Goal: Task Accomplishment & Management: Complete application form

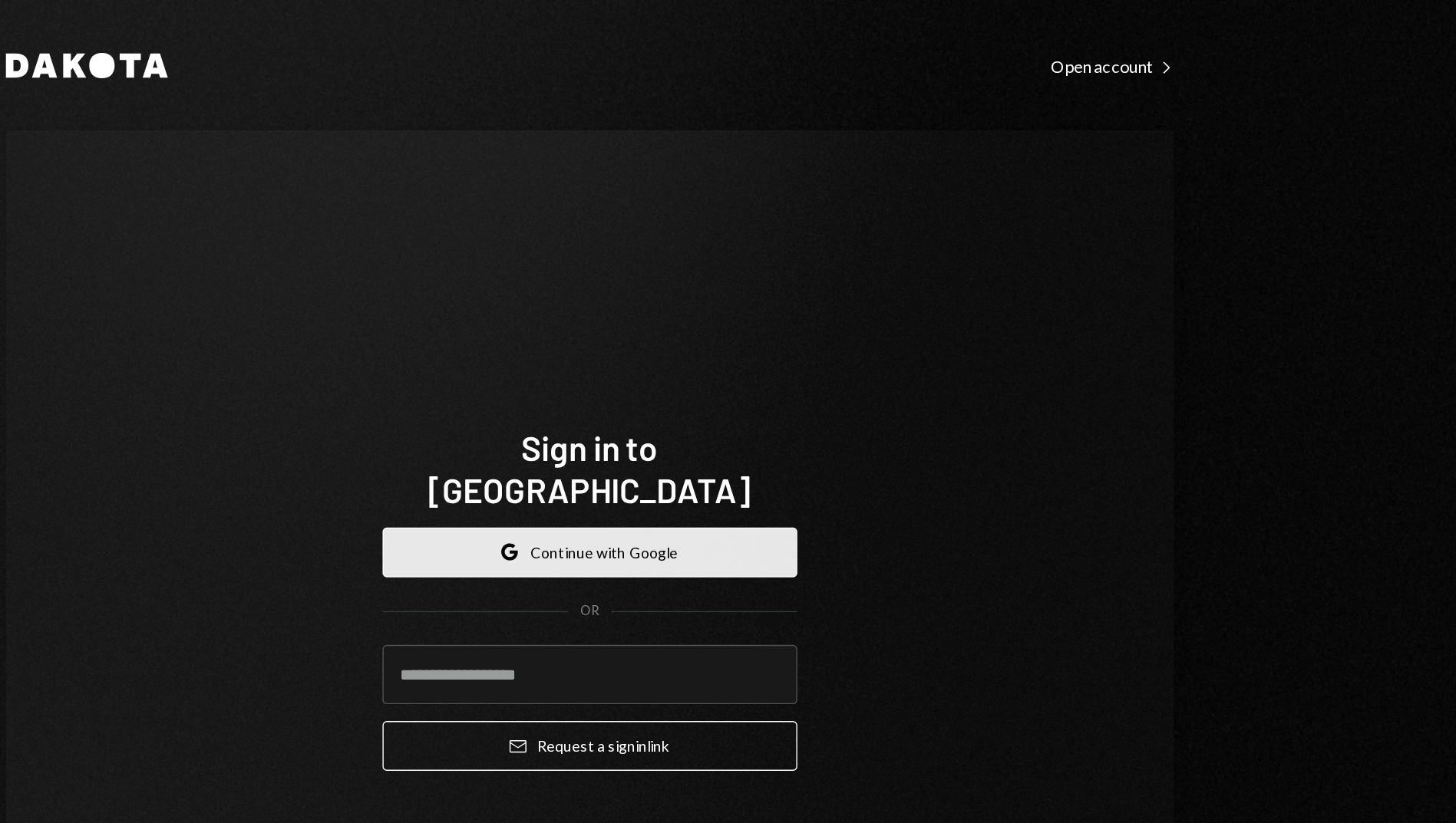
click at [795, 384] on button "Google Continue with Google" at bounding box center [728, 401] width 301 height 36
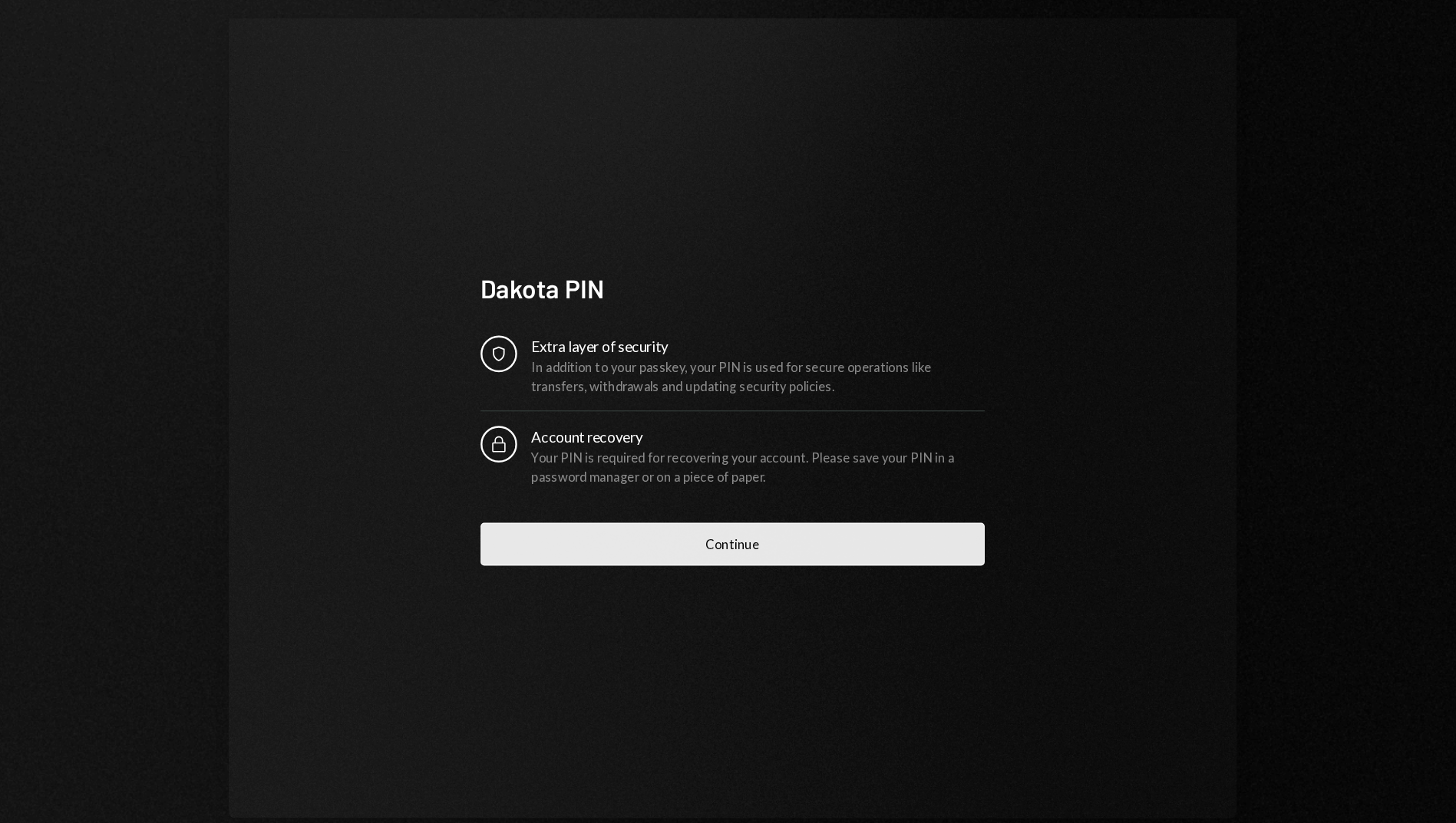
click at [798, 552] on button "Continue" at bounding box center [728, 555] width 423 height 36
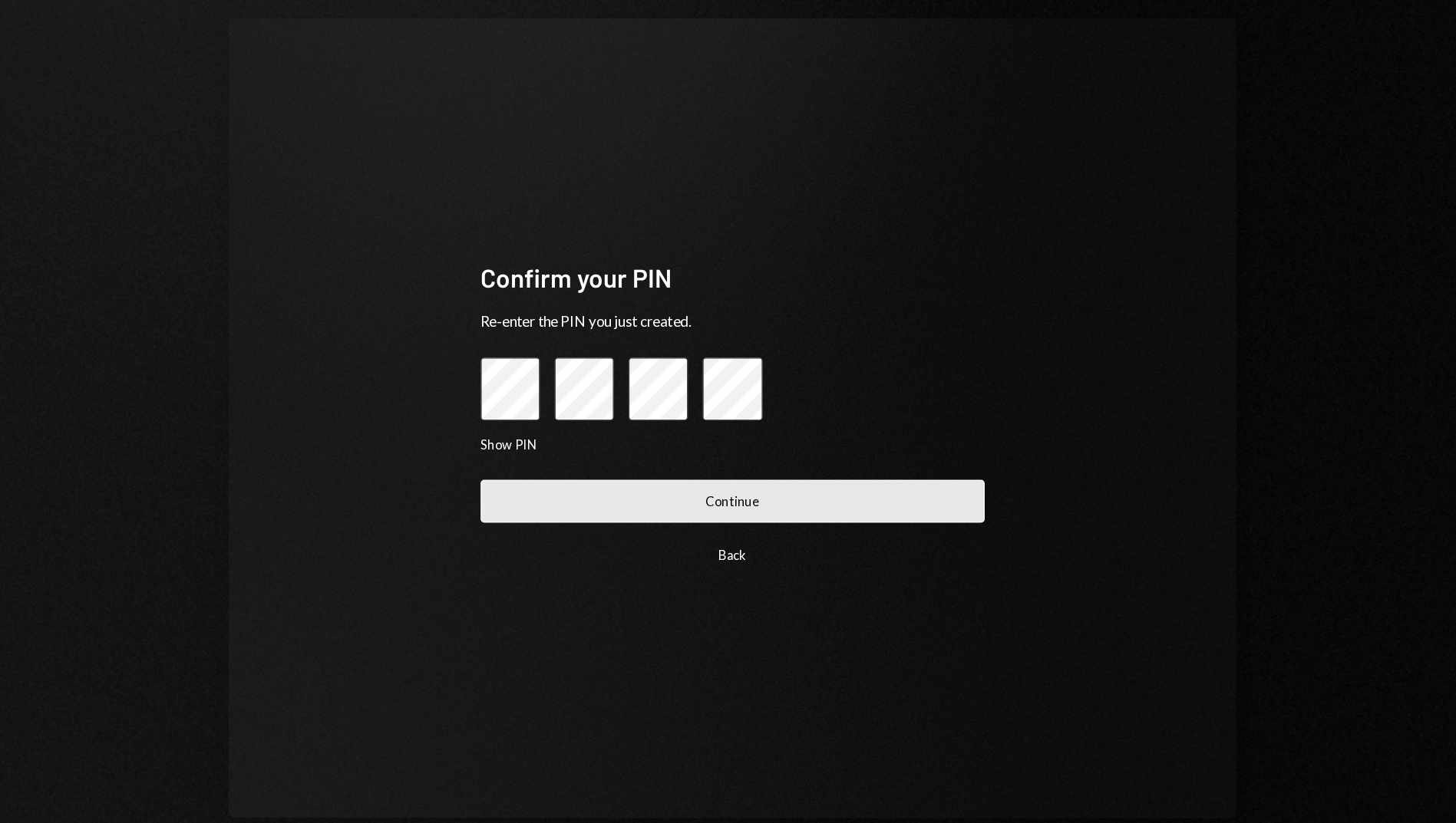
click at [804, 524] on button "Continue" at bounding box center [728, 519] width 423 height 36
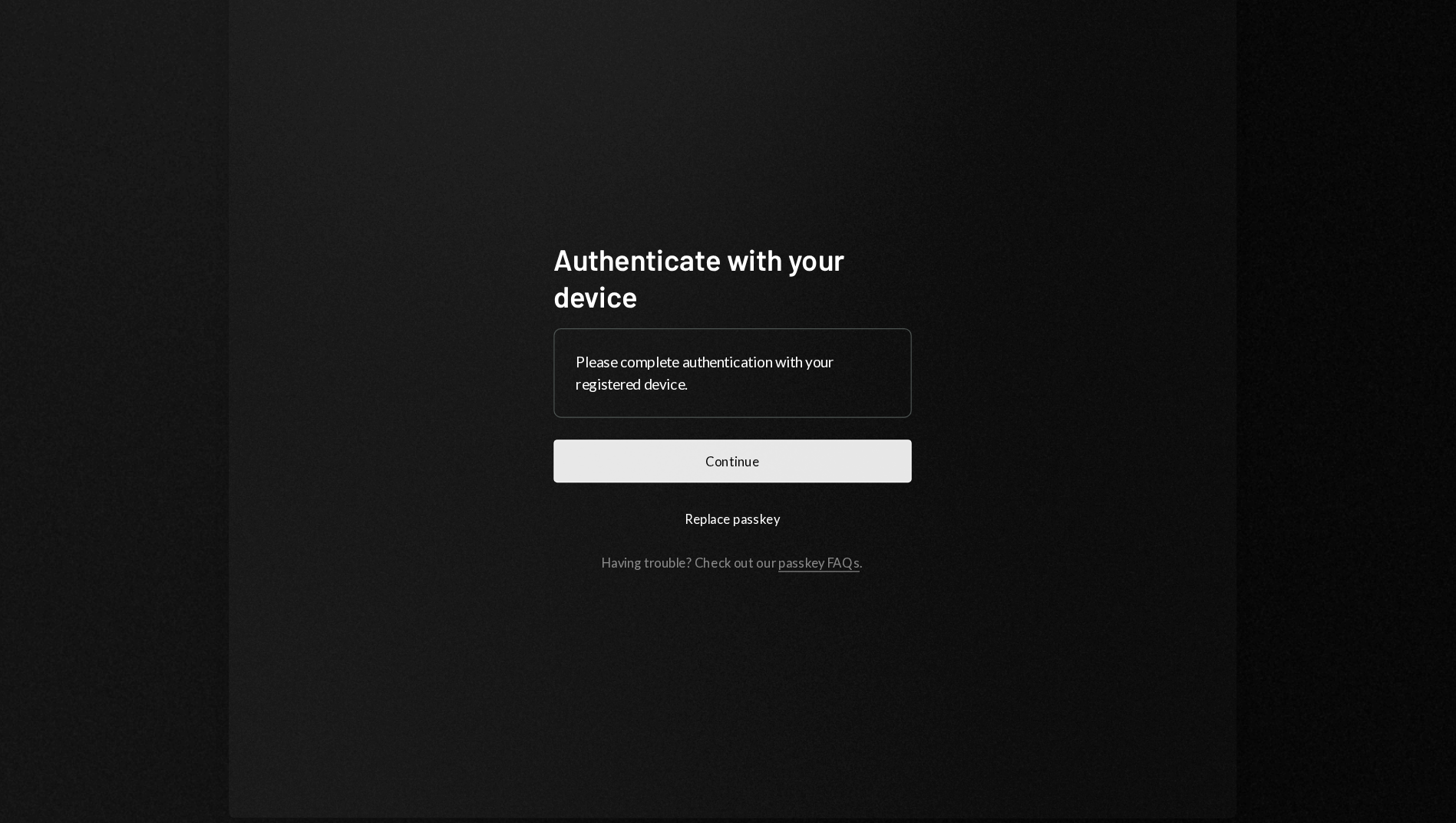
click at [804, 494] on button "Continue" at bounding box center [728, 486] width 301 height 36
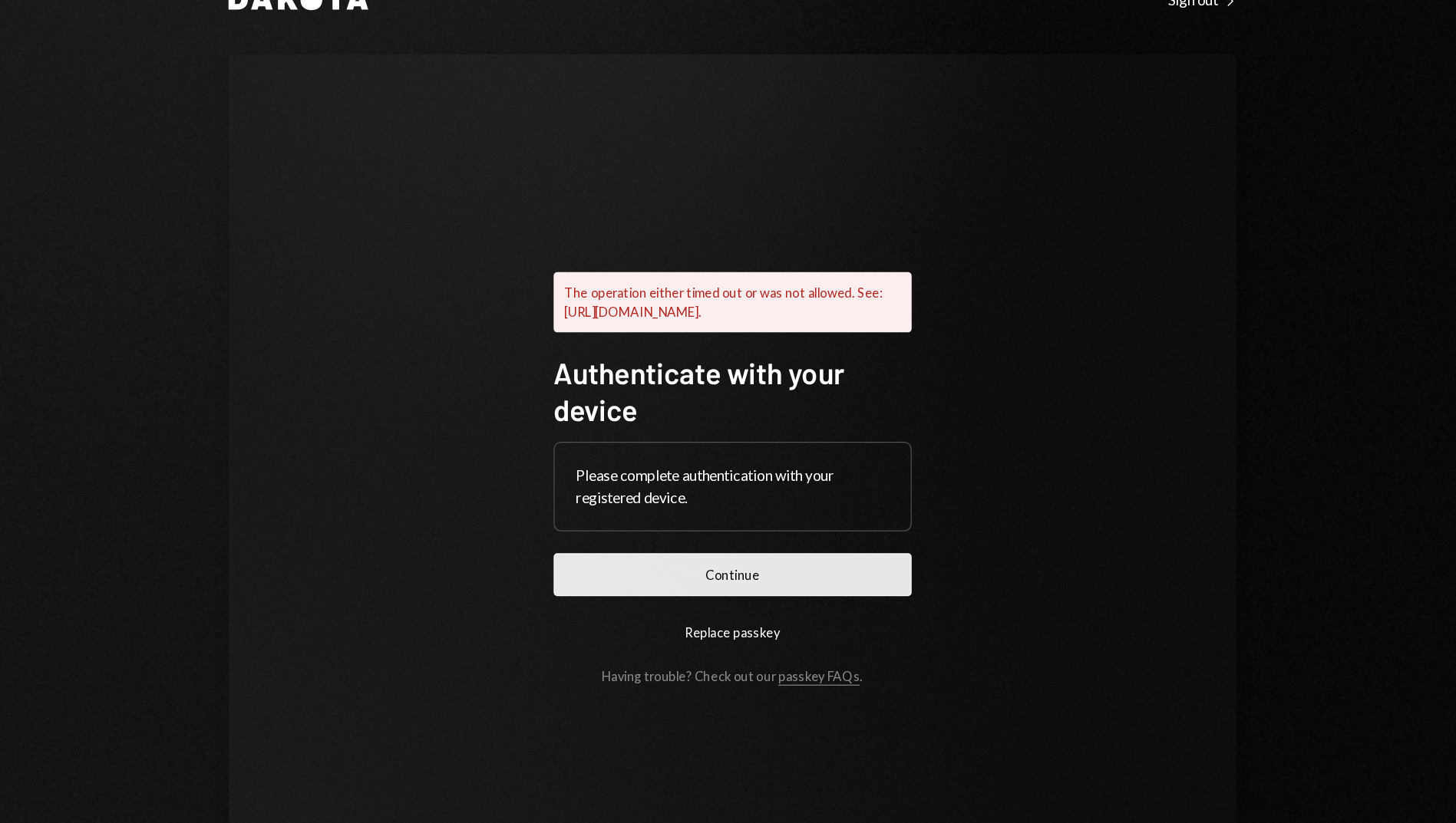
click at [678, 541] on button "Continue" at bounding box center [728, 529] width 301 height 36
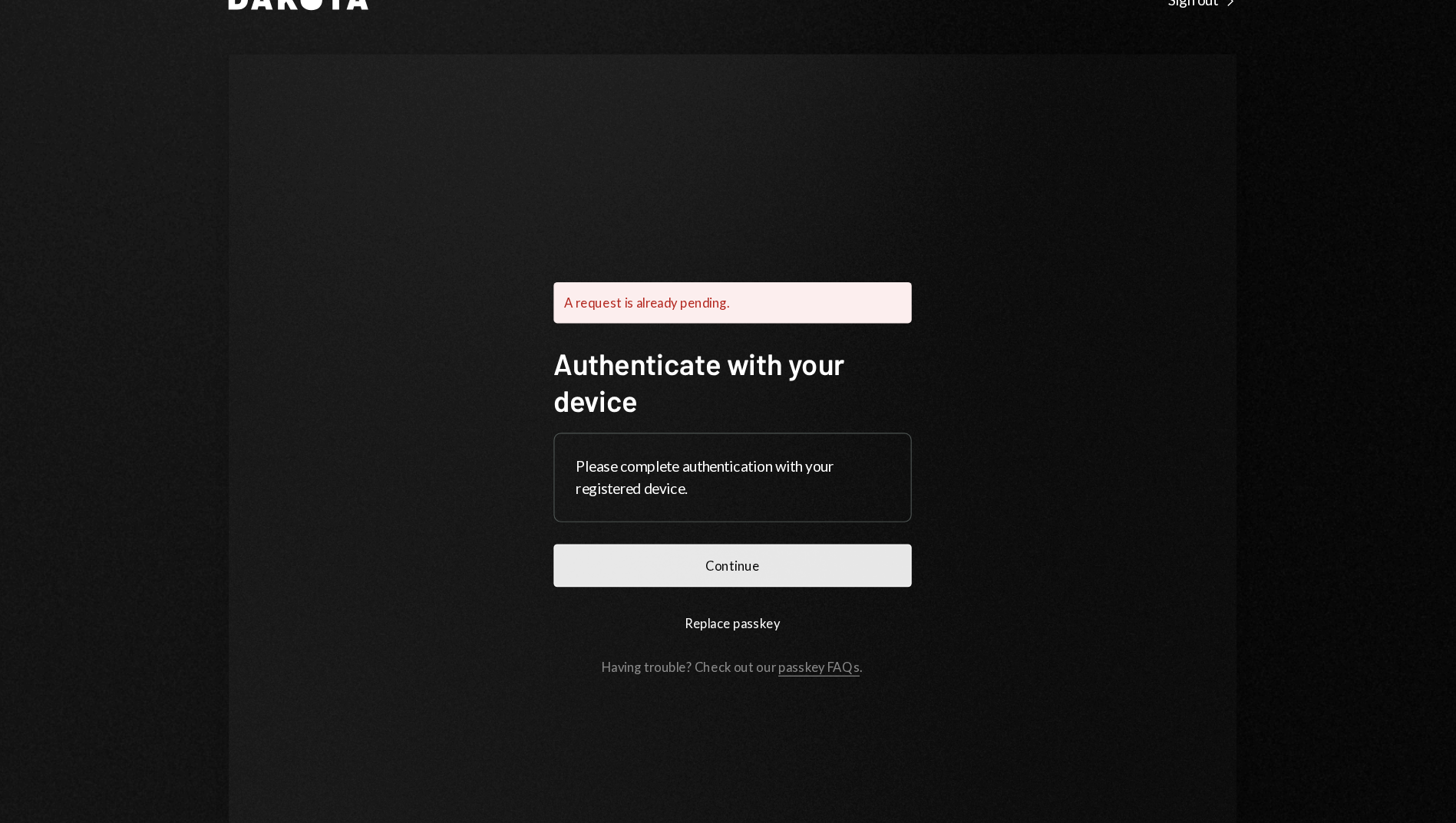
click at [680, 520] on button "Continue" at bounding box center [728, 521] width 301 height 36
click at [708, 575] on button "Replace passkey" at bounding box center [728, 570] width 301 height 36
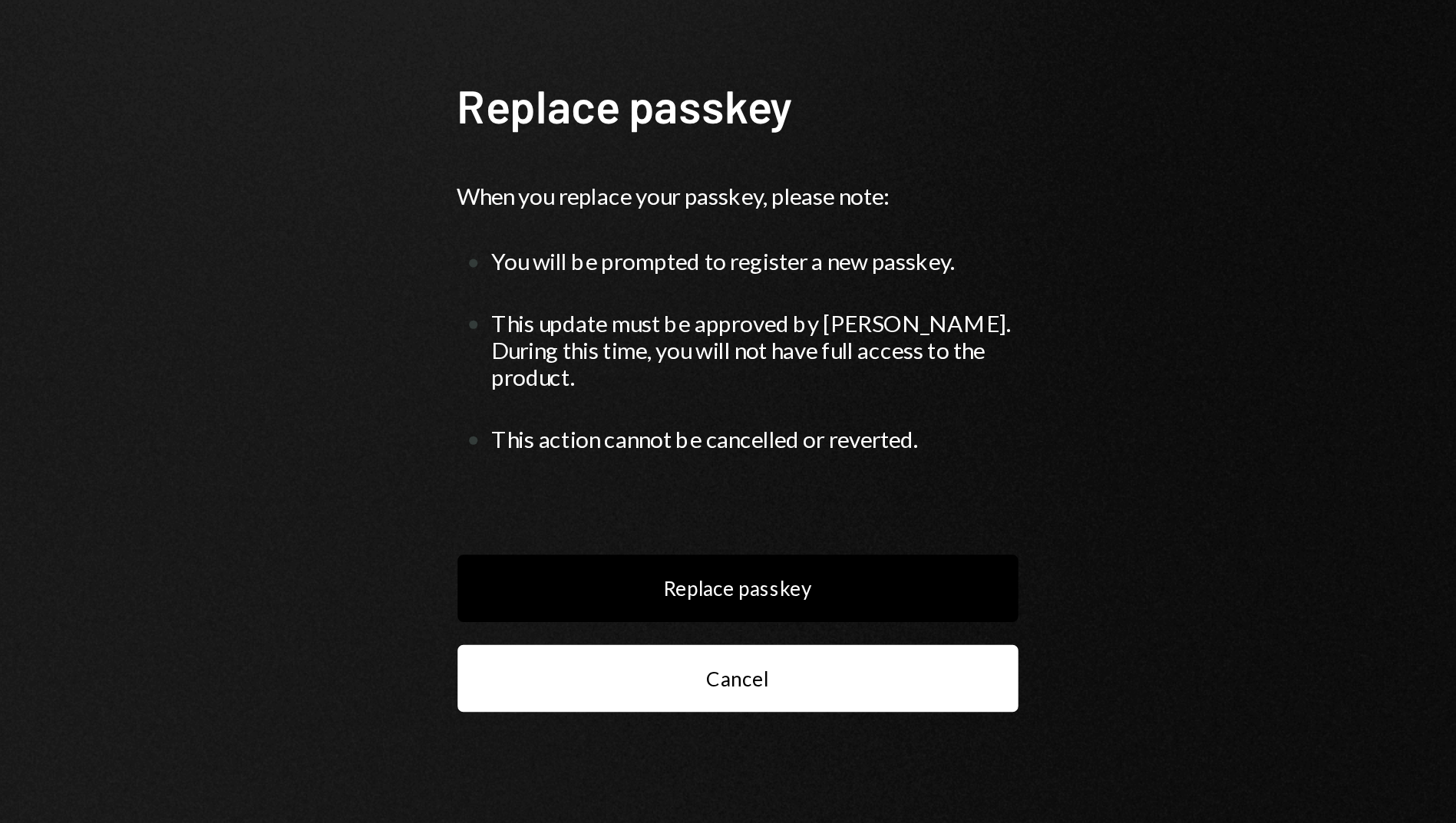
click at [703, 596] on button "Cancel" at bounding box center [728, 592] width 301 height 36
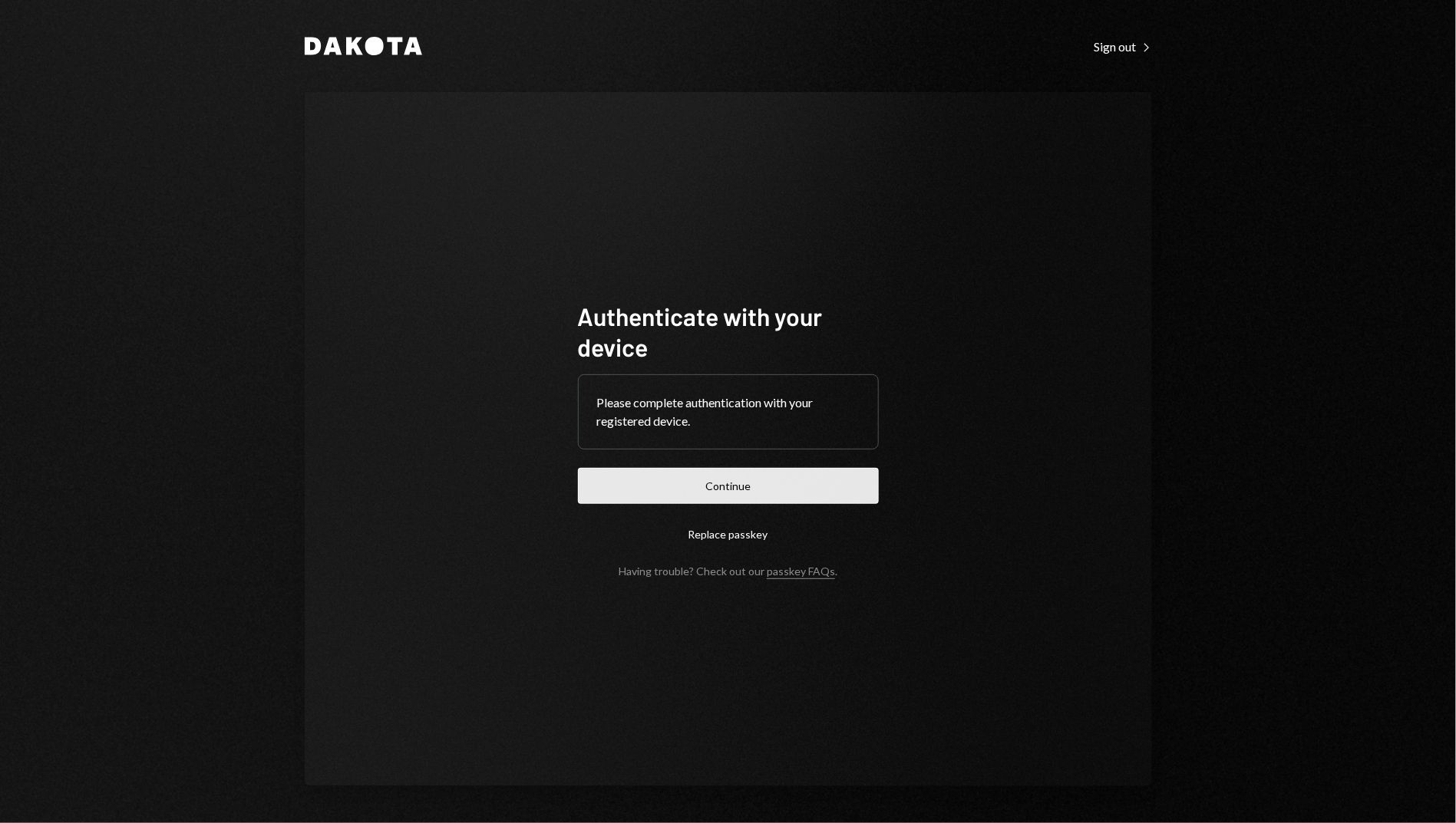
click at [637, 486] on button "Continue" at bounding box center [728, 486] width 301 height 36
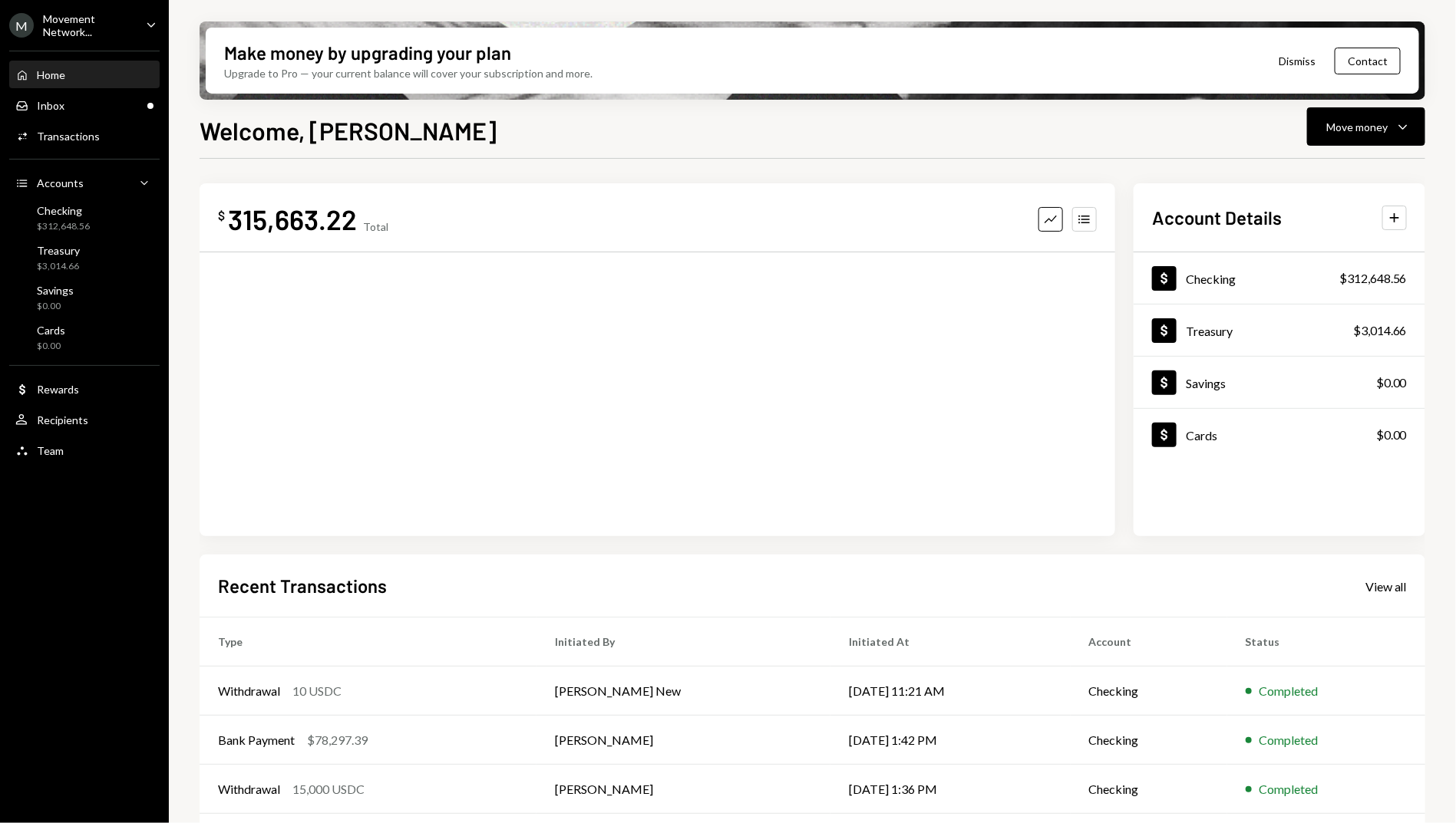
click at [675, 510] on div "$ 315,663.22 Total Graph Accounts" at bounding box center [657, 360] width 915 height 353
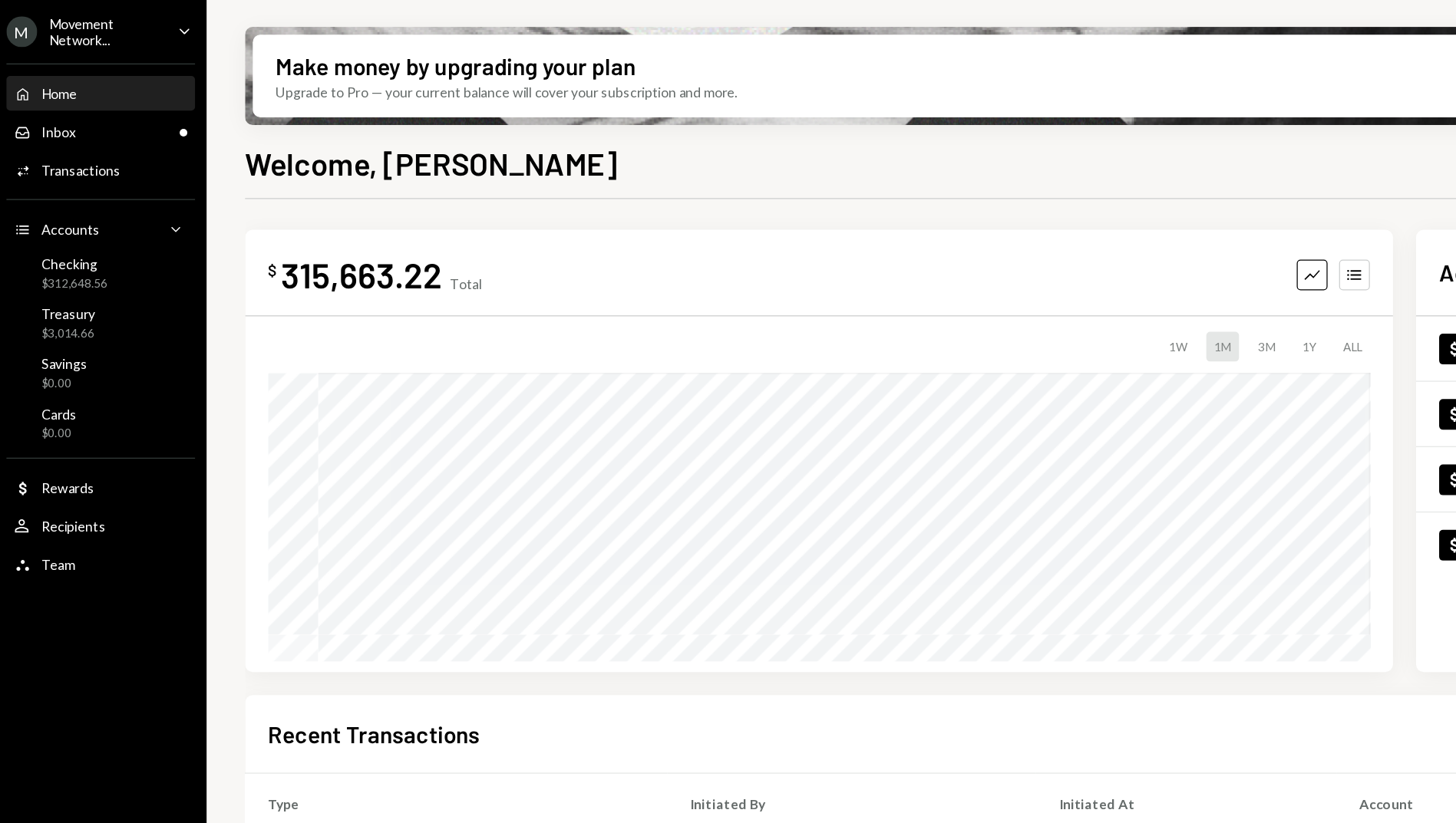
click at [143, 22] on icon "Caret Down" at bounding box center [151, 25] width 16 height 16
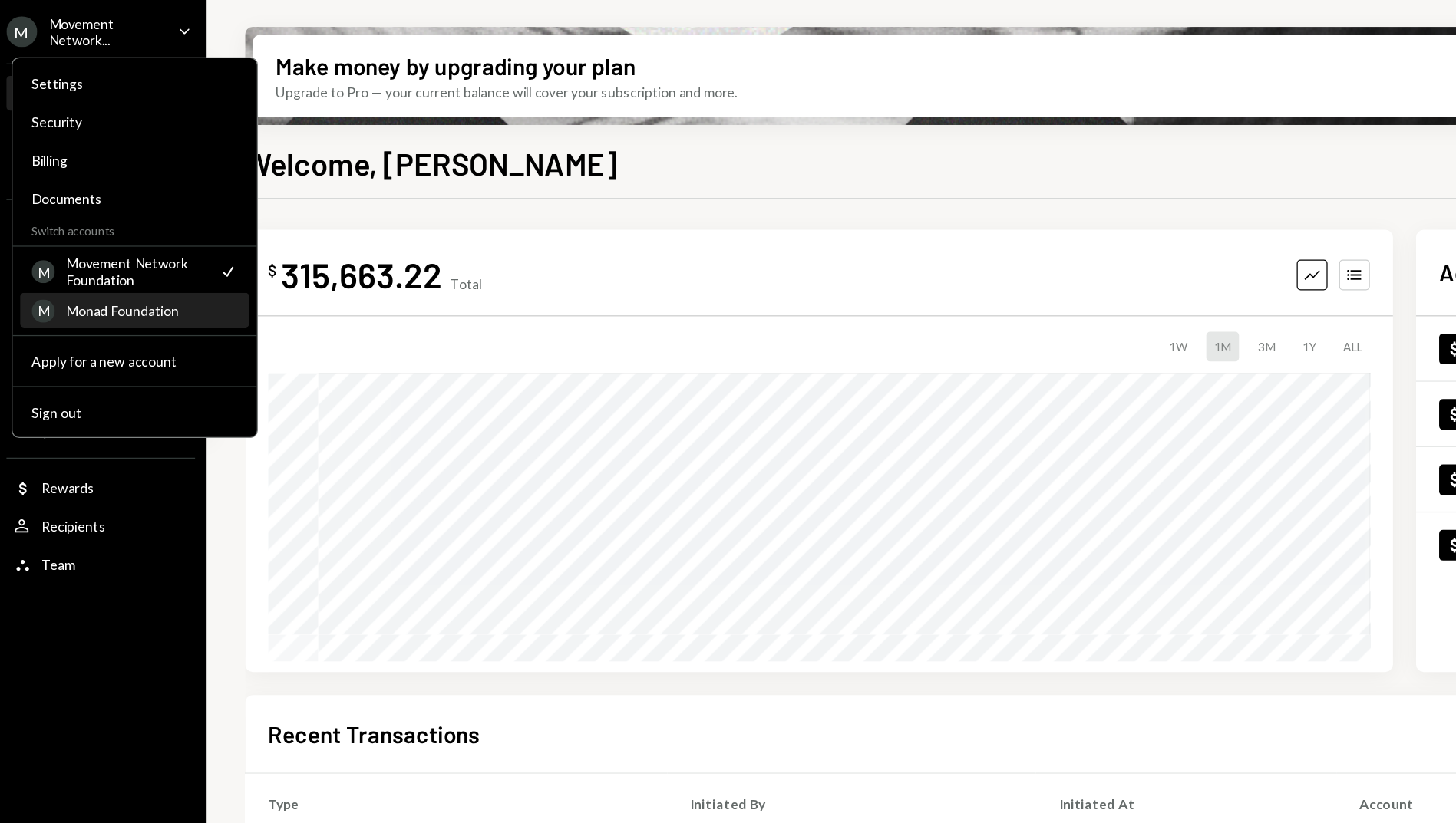
click at [140, 254] on div "M Monad Foundation" at bounding box center [112, 249] width 165 height 27
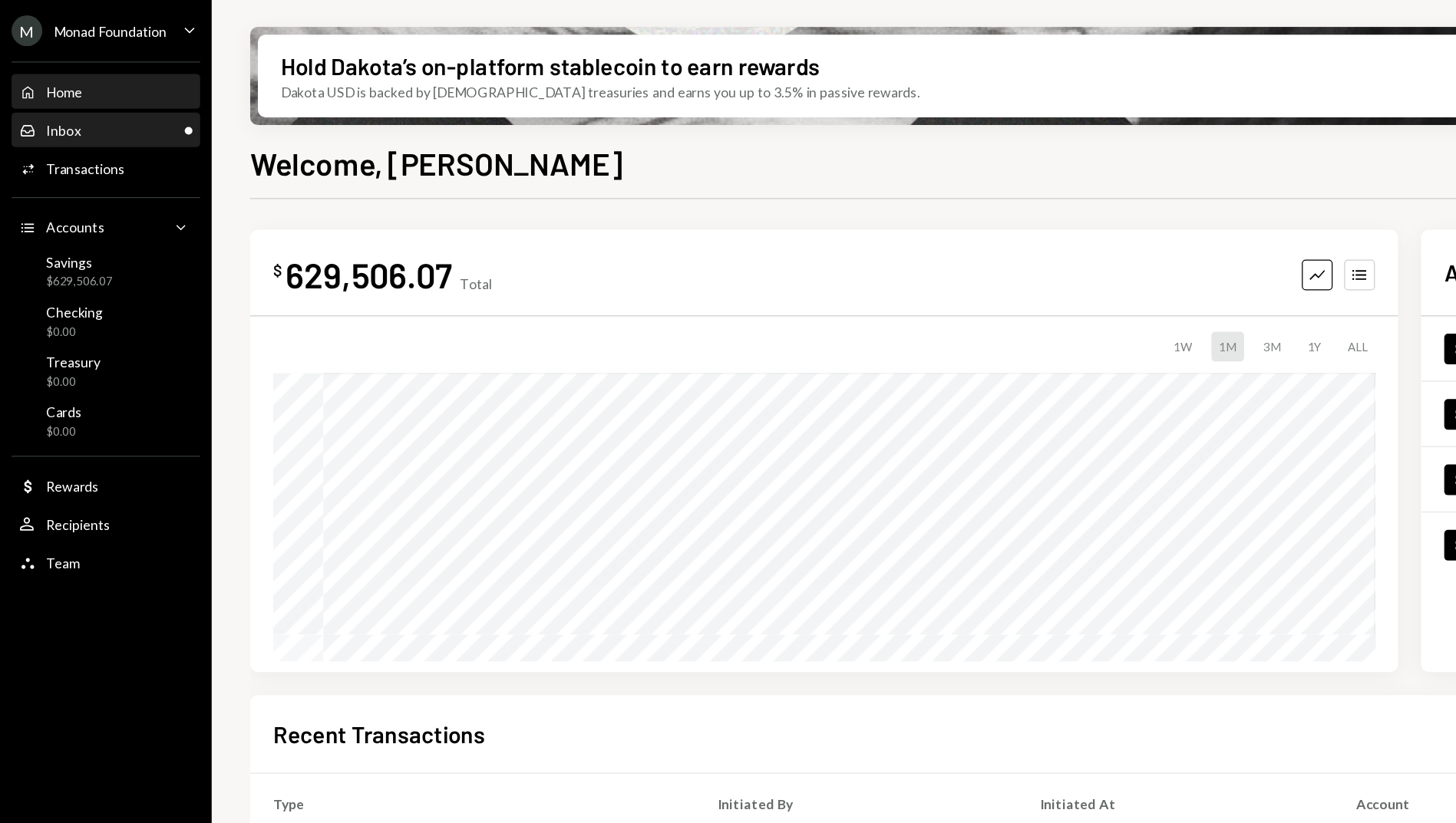
click at [125, 98] on div "Inbox Inbox" at bounding box center [84, 104] width 138 height 14
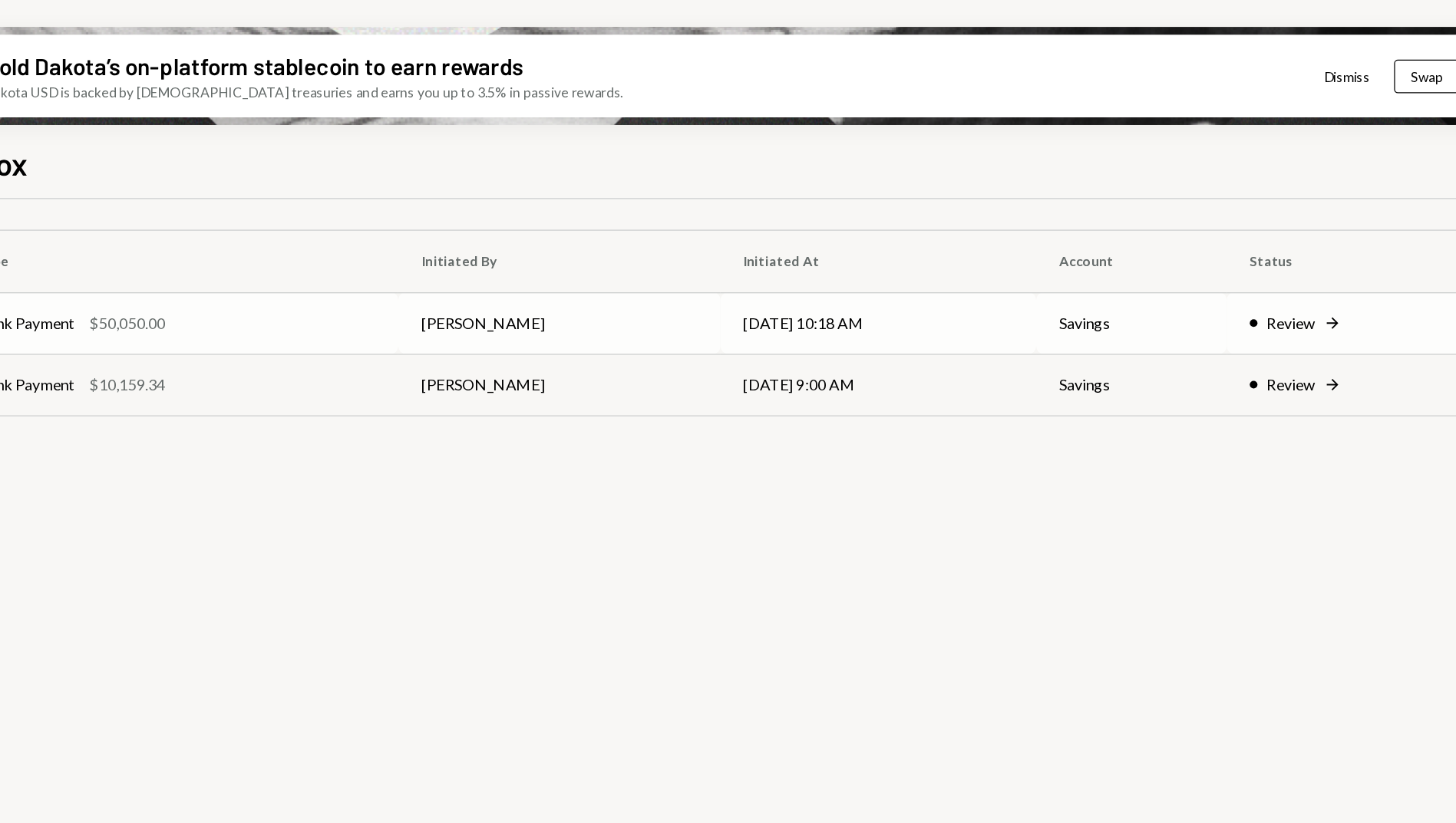
click at [1258, 256] on div "Review" at bounding box center [1266, 258] width 38 height 18
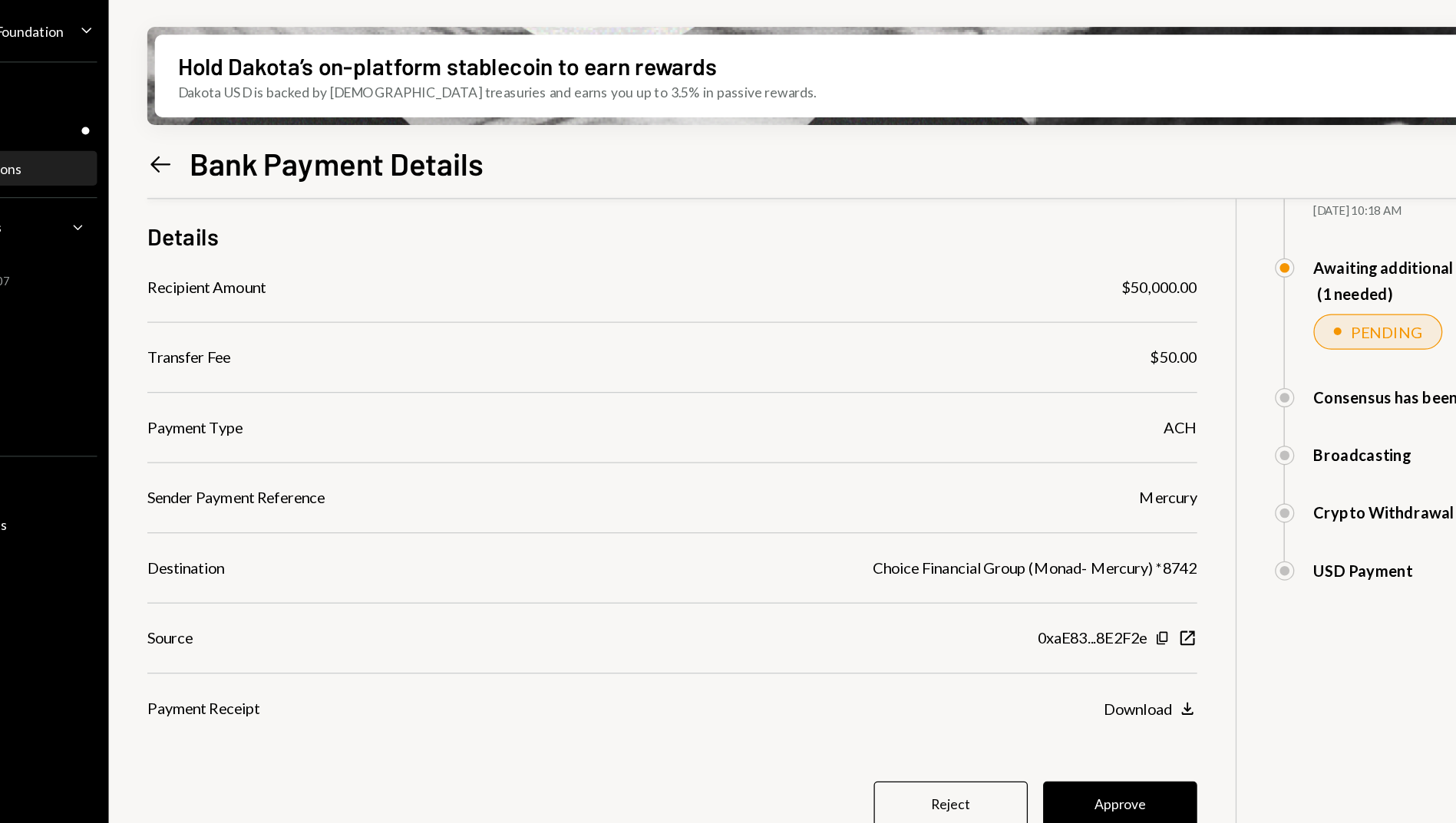
scroll to position [123, 0]
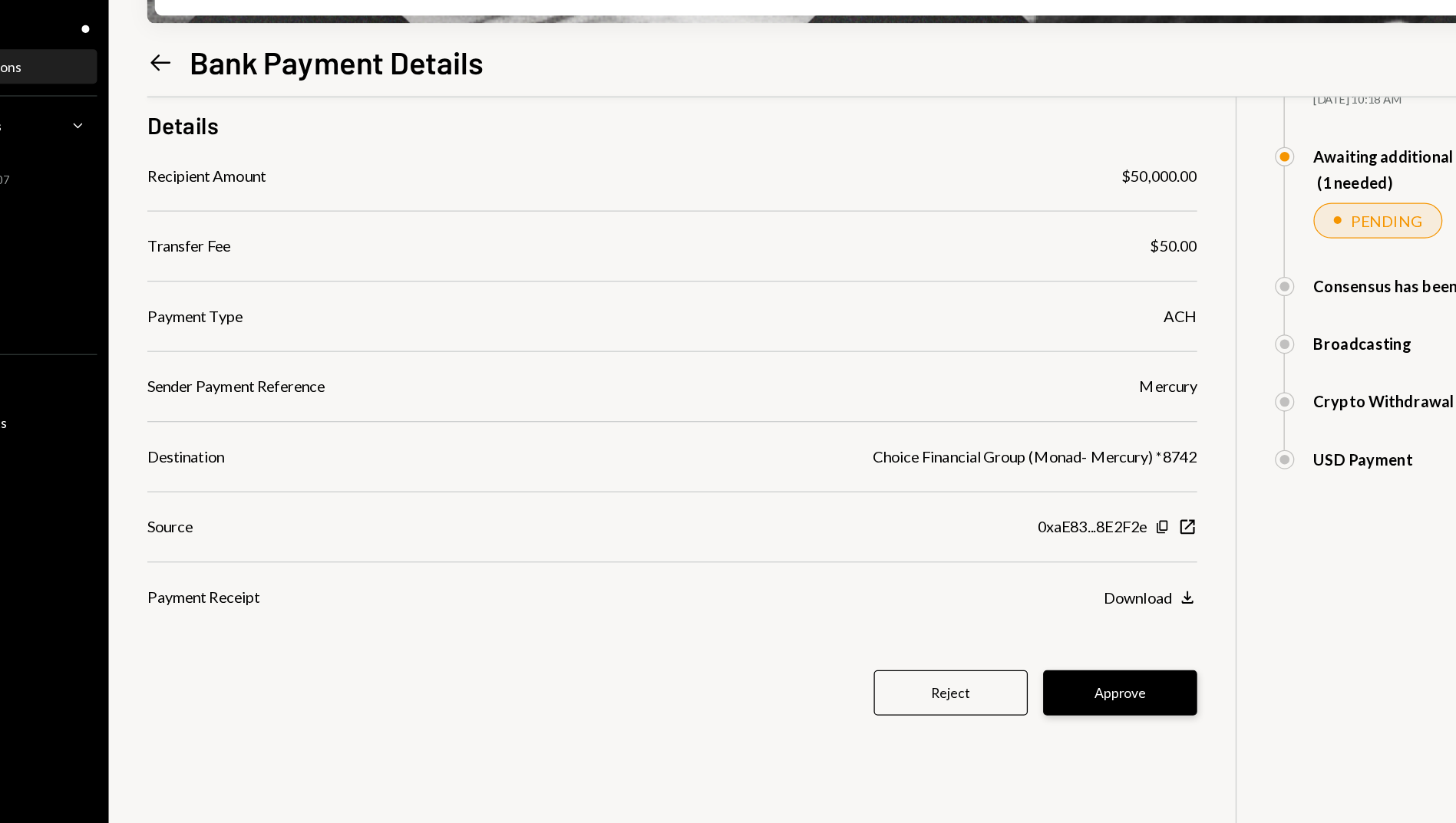
click at [946, 631] on button "Approve" at bounding box center [975, 634] width 123 height 36
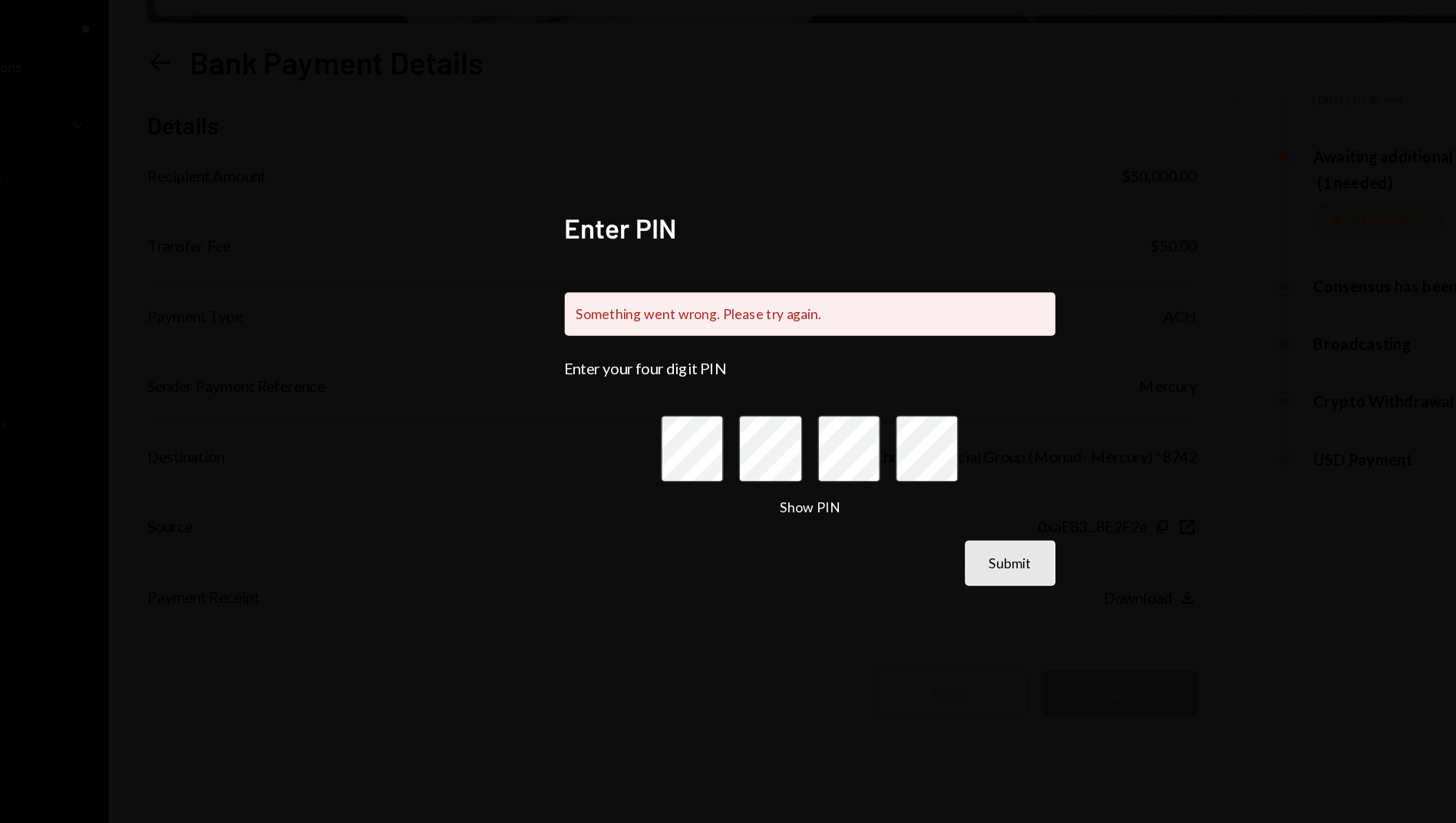
click at [887, 526] on button "Submit" at bounding box center [887, 530] width 72 height 36
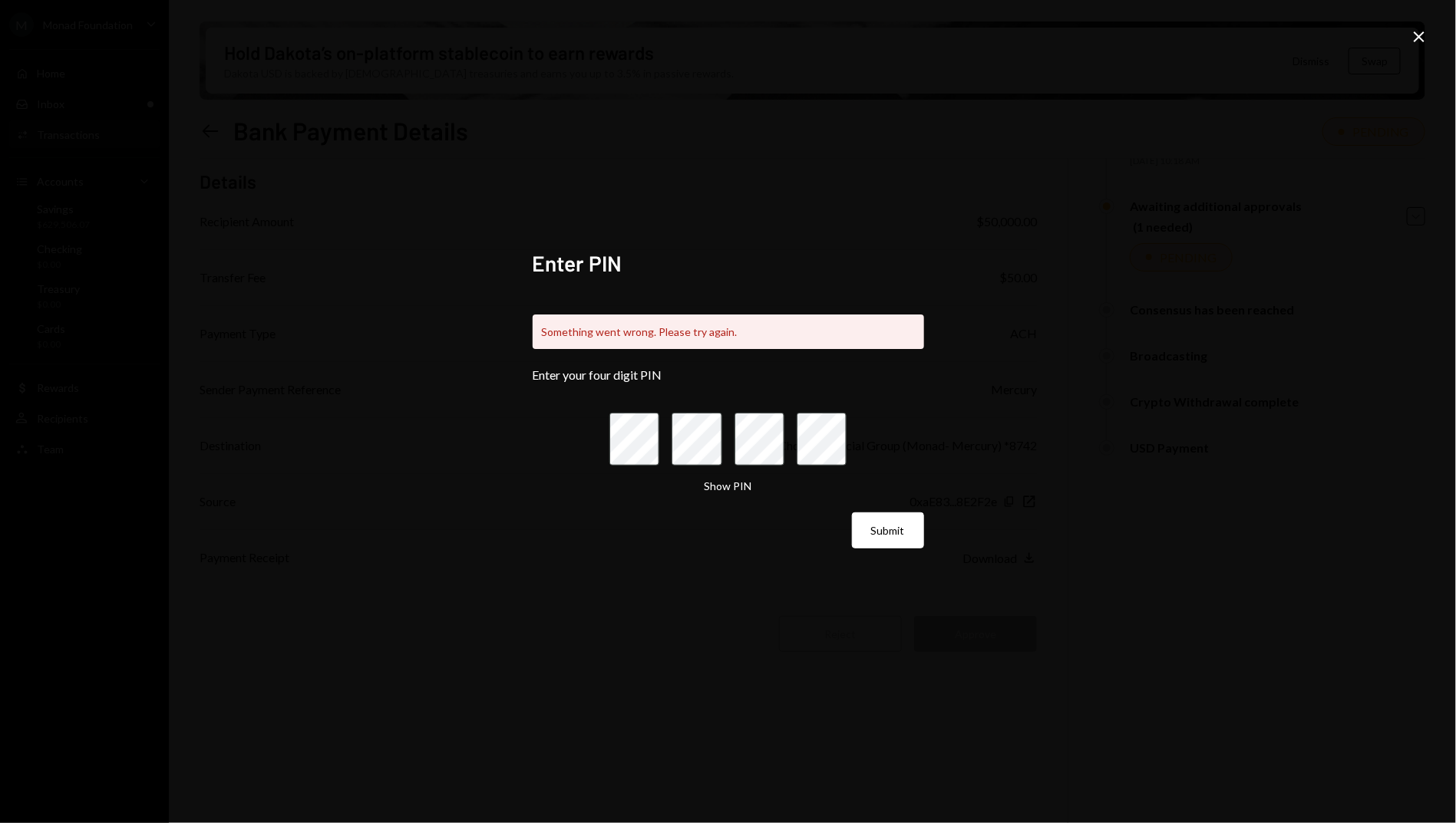
click at [1415, 49] on div "Enter PIN Something went wrong. Please try again. Enter your four digit PIN Sho…" at bounding box center [728, 412] width 1456 height 823
click at [1427, 37] on icon "Close" at bounding box center [1419, 37] width 18 height 18
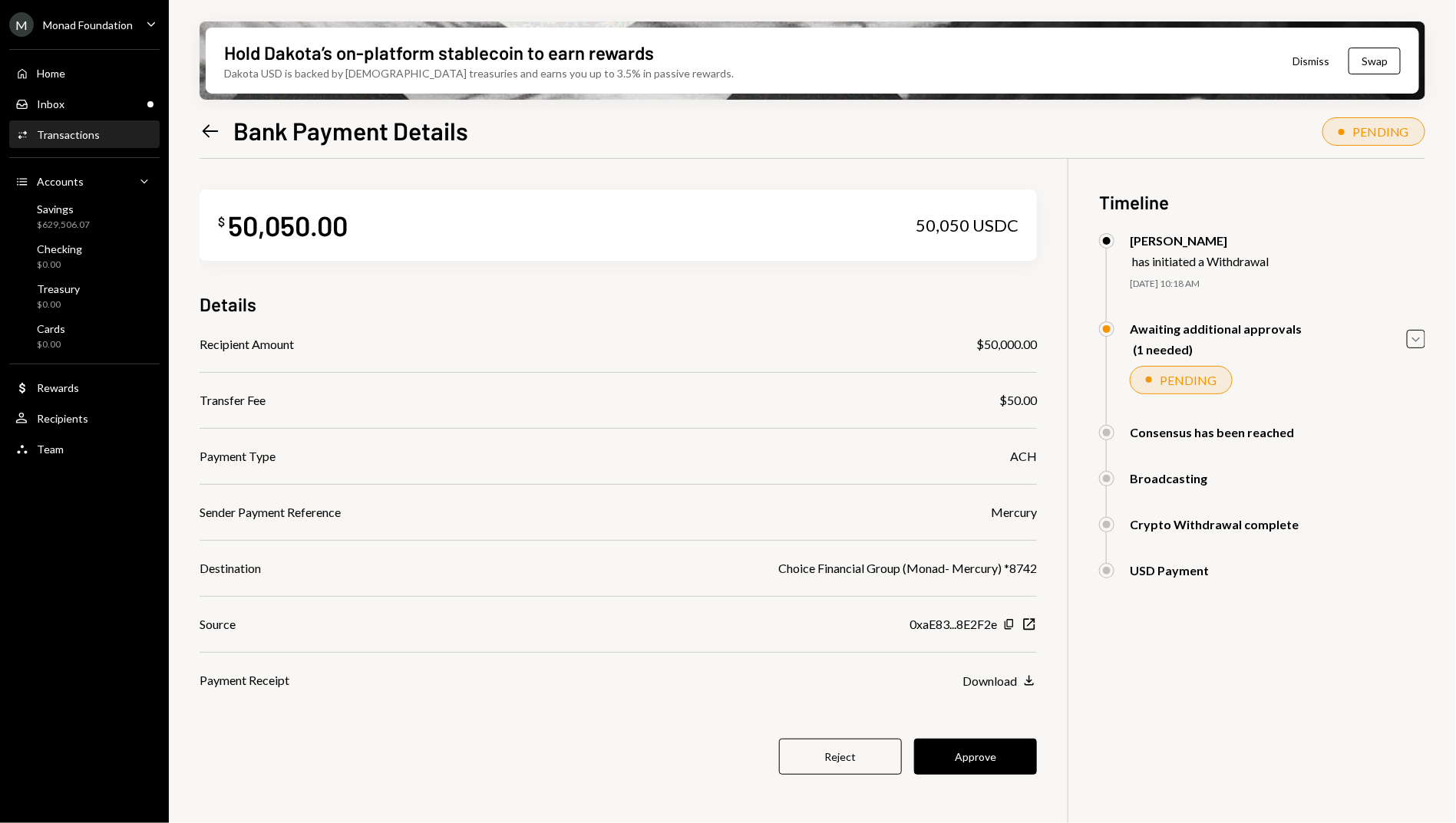
click at [1320, 54] on button "Dismiss" at bounding box center [1311, 60] width 75 height 36
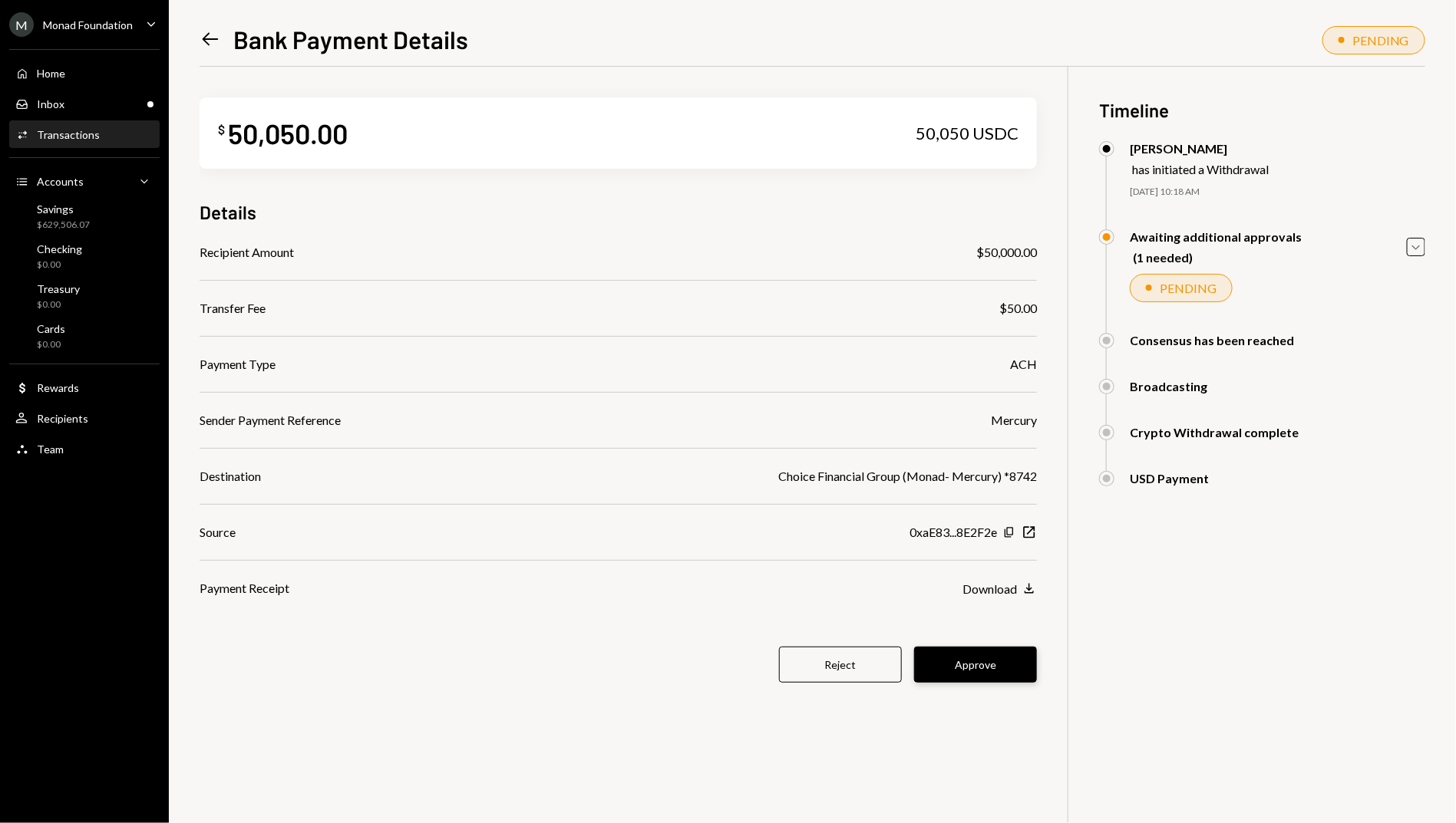
click at [992, 679] on button "Approve" at bounding box center [975, 664] width 123 height 36
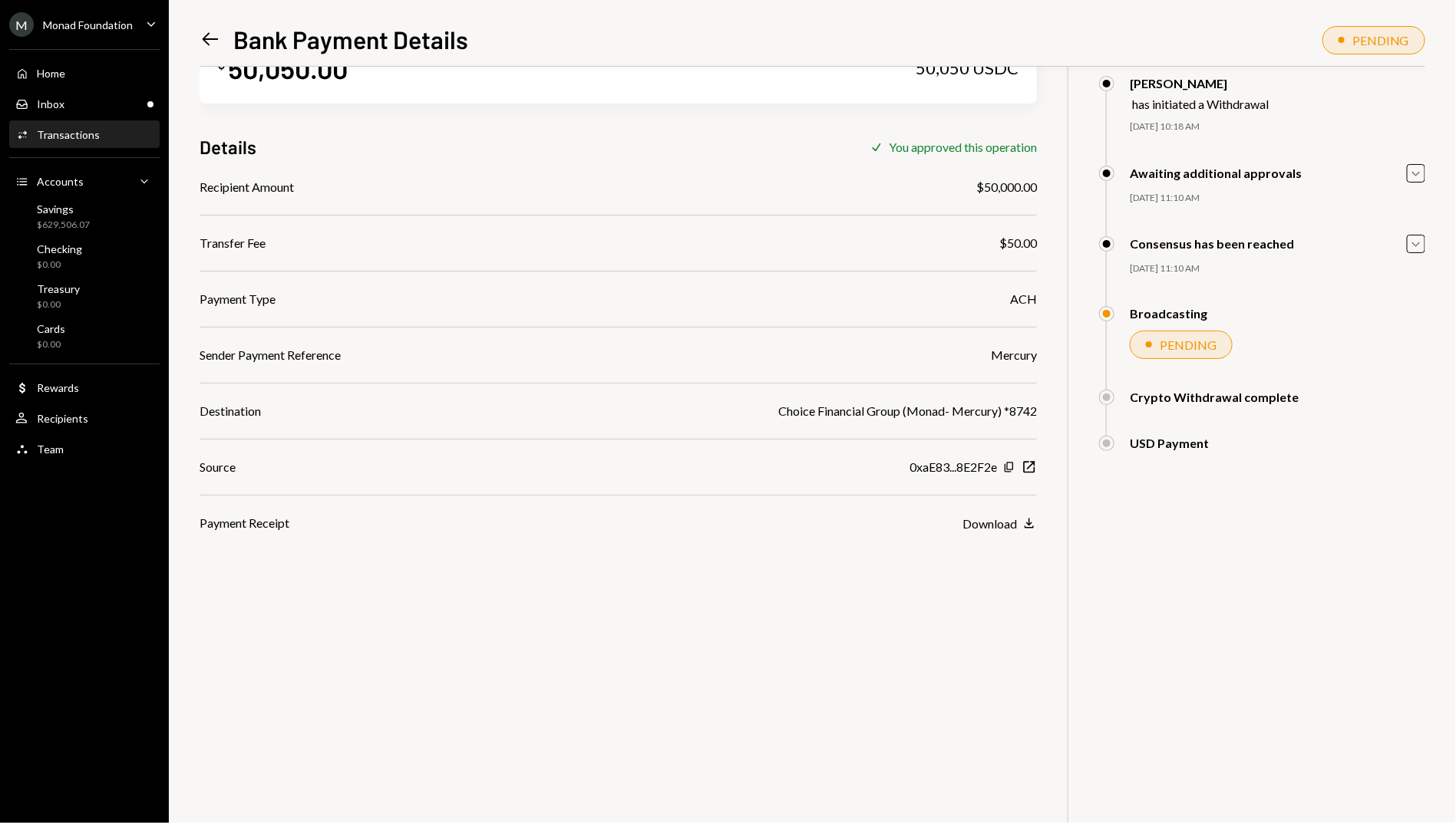
scroll to position [67, 0]
